Goal: Task Accomplishment & Management: Use online tool/utility

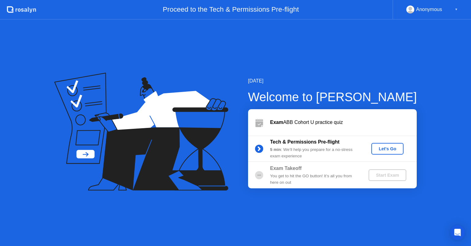
click at [388, 151] on div "Let's Go" at bounding box center [387, 148] width 27 height 5
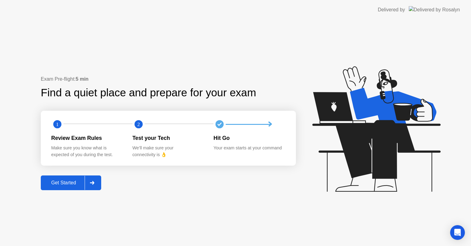
click at [73, 180] on div "Get Started" at bounding box center [64, 183] width 42 height 6
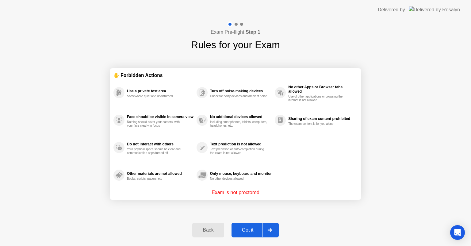
click at [251, 229] on div "Got it" at bounding box center [248, 230] width 29 height 6
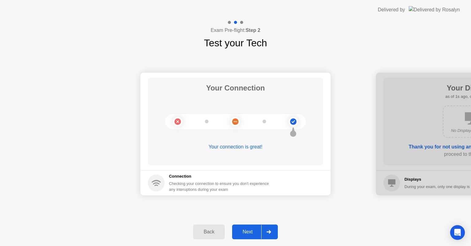
click at [251, 229] on div "Next" at bounding box center [247, 232] width 27 height 6
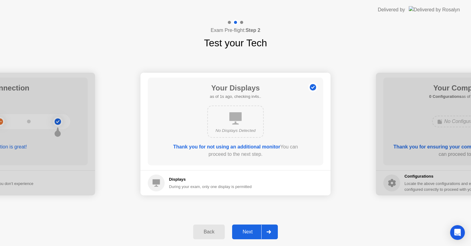
click at [251, 229] on div "Next" at bounding box center [247, 232] width 27 height 6
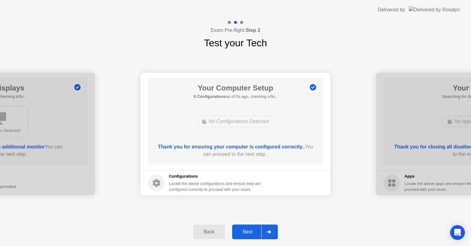
click at [251, 229] on div "Next" at bounding box center [247, 232] width 27 height 6
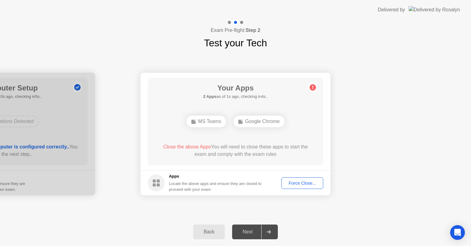
click at [251, 229] on div "Next" at bounding box center [247, 232] width 27 height 6
click at [184, 149] on span "Close the above Apps" at bounding box center [187, 146] width 48 height 5
click at [295, 187] on button "Force Close..." at bounding box center [303, 183] width 42 height 12
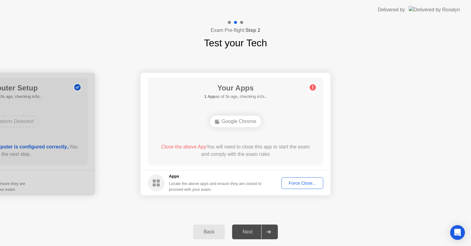
click at [288, 188] on button "Force Close..." at bounding box center [303, 183] width 42 height 12
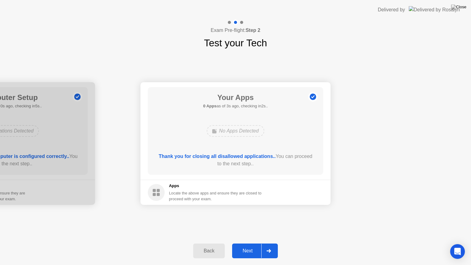
click at [250, 246] on div "Next" at bounding box center [247, 251] width 27 height 6
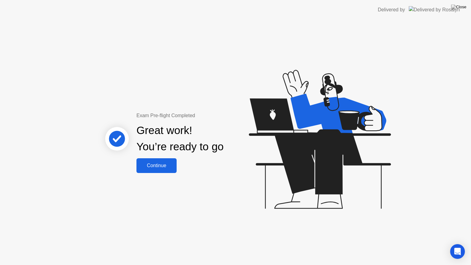
click at [168, 166] on div "Continue" at bounding box center [156, 166] width 37 height 6
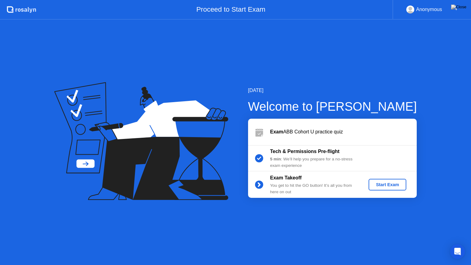
click at [392, 187] on div "Start Exam" at bounding box center [387, 184] width 33 height 5
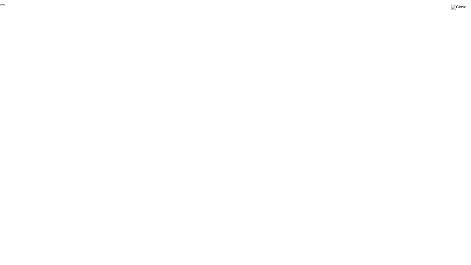
click div "End Proctoring Session"
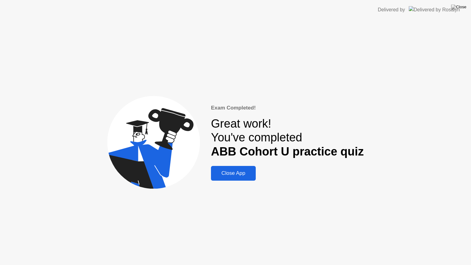
click at [250, 175] on div "Close App" at bounding box center [233, 173] width 41 height 6
